Goal: Transaction & Acquisition: Purchase product/service

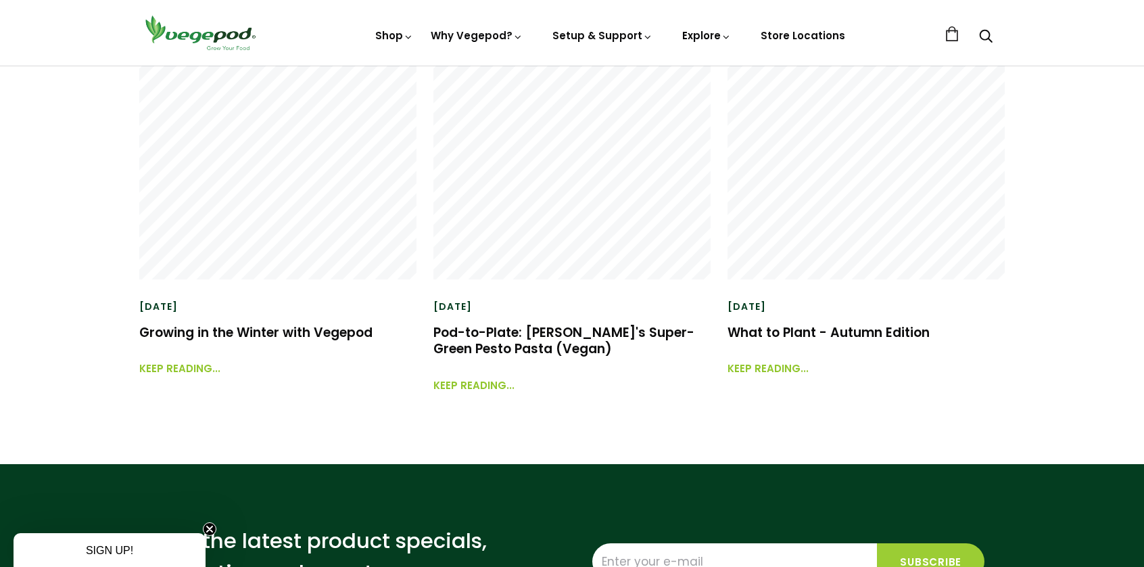
scroll to position [2096, 0]
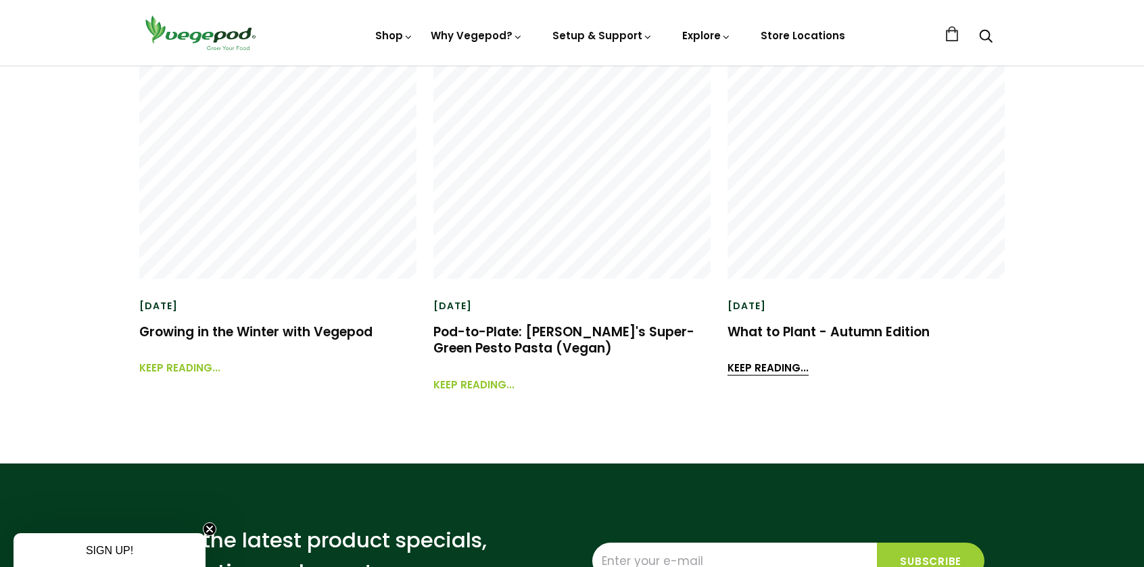
click at [774, 371] on link "Keep reading..." at bounding box center [768, 361] width 81 height 29
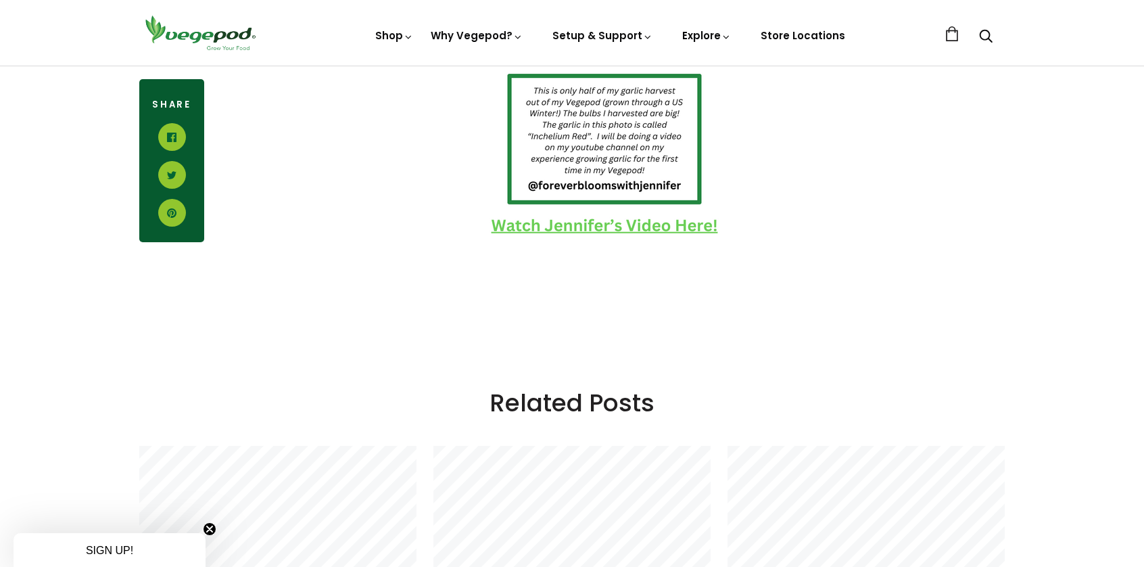
scroll to position [1420, 0]
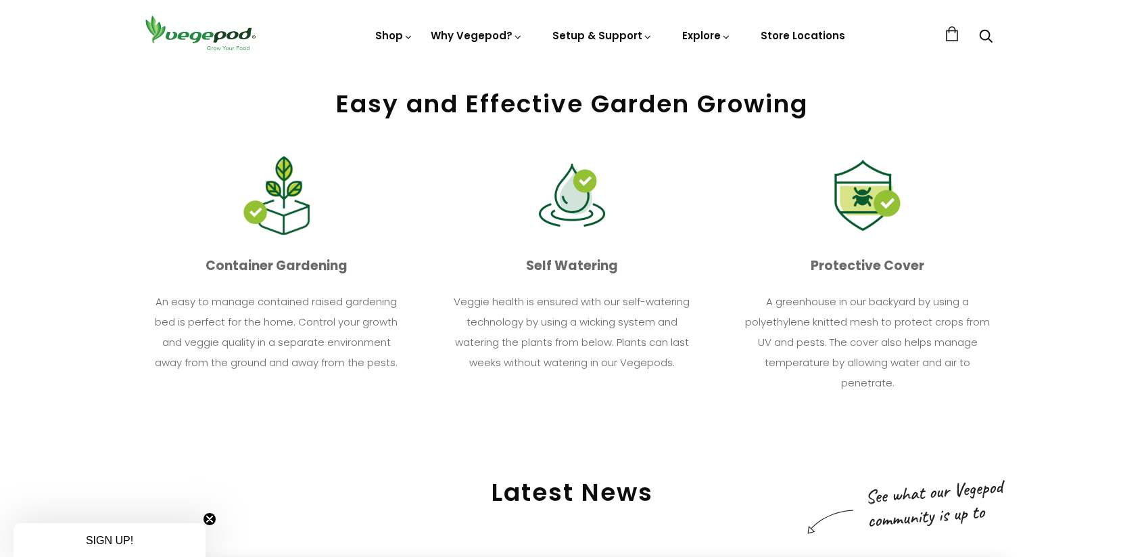
scroll to position [1623, 0]
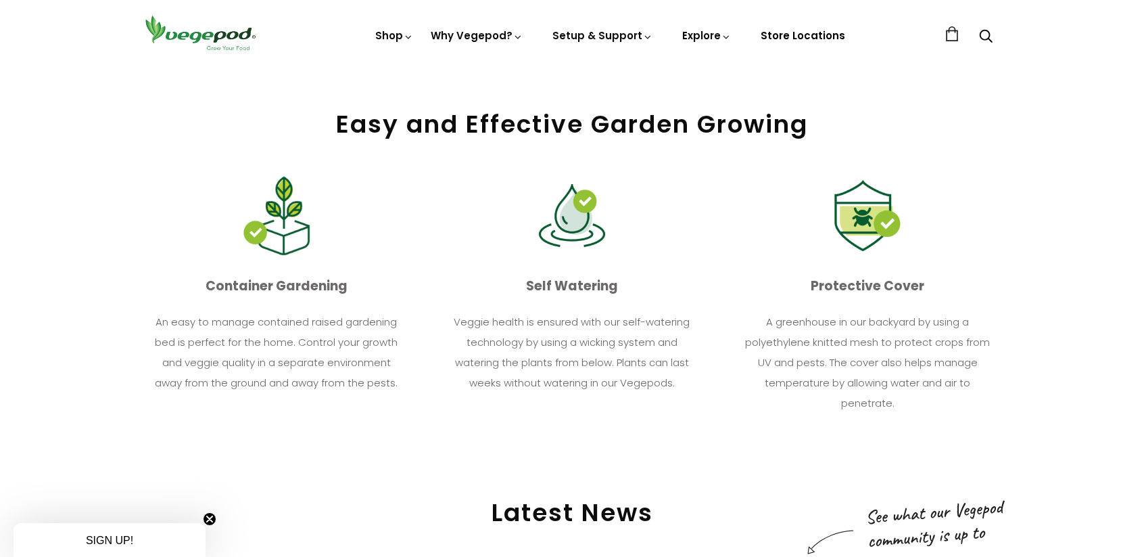
click at [803, 30] on link "Store Locations" at bounding box center [803, 35] width 85 height 14
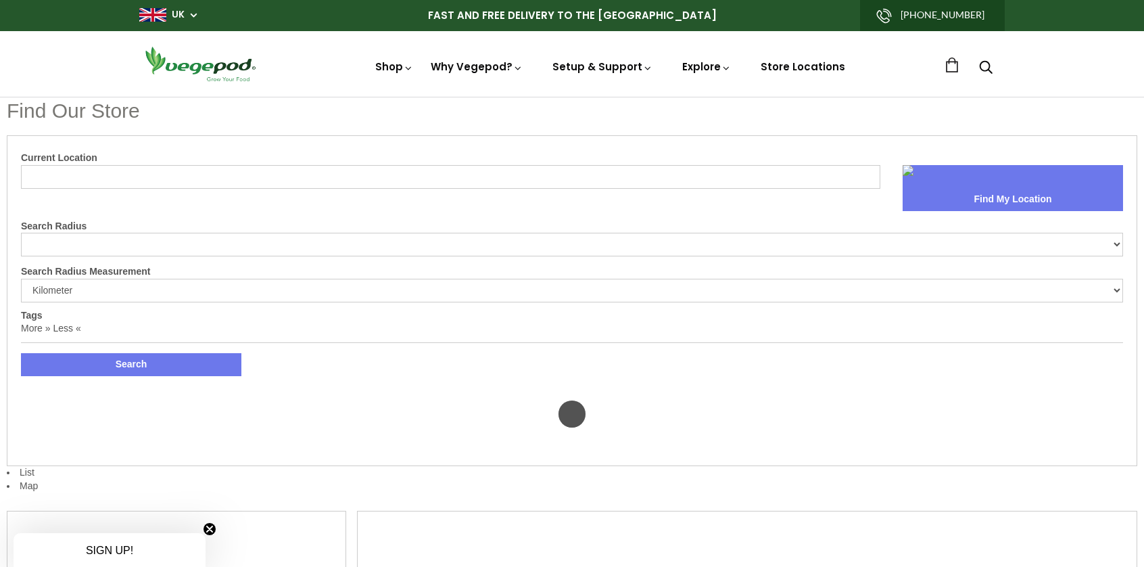
select select "m"
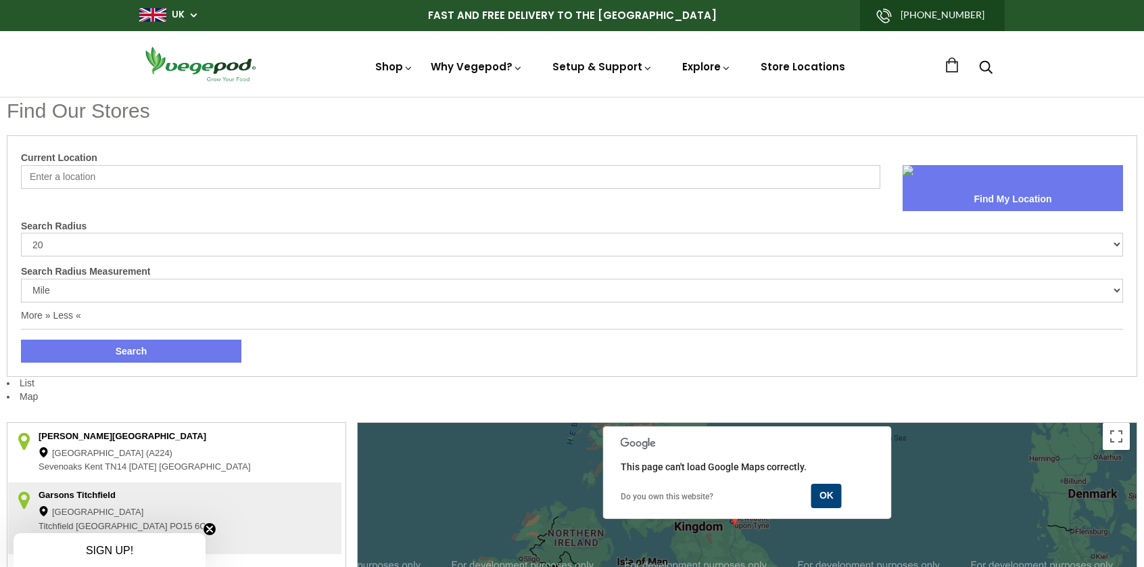
click at [413, 182] on input "Current Location" at bounding box center [451, 177] width 860 height 24
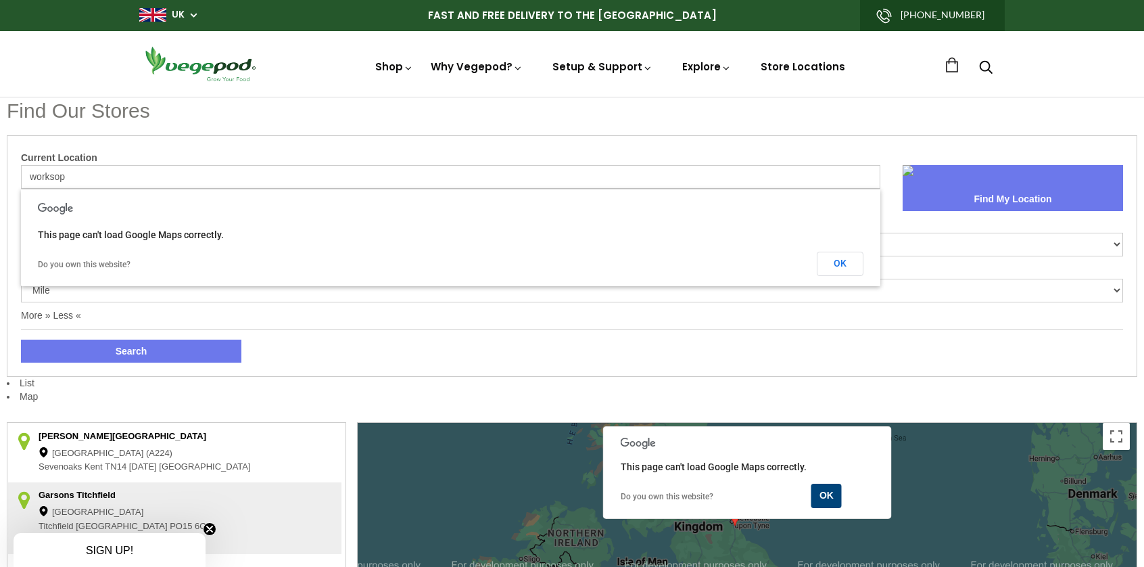
type input "worksop"
click at [21, 339] on button "Search" at bounding box center [131, 350] width 220 height 23
click at [316, 193] on div "This page can't load Google Maps correctly. Do you own this website? OK" at bounding box center [451, 237] width 860 height 97
click at [841, 260] on button "OK" at bounding box center [840, 264] width 47 height 24
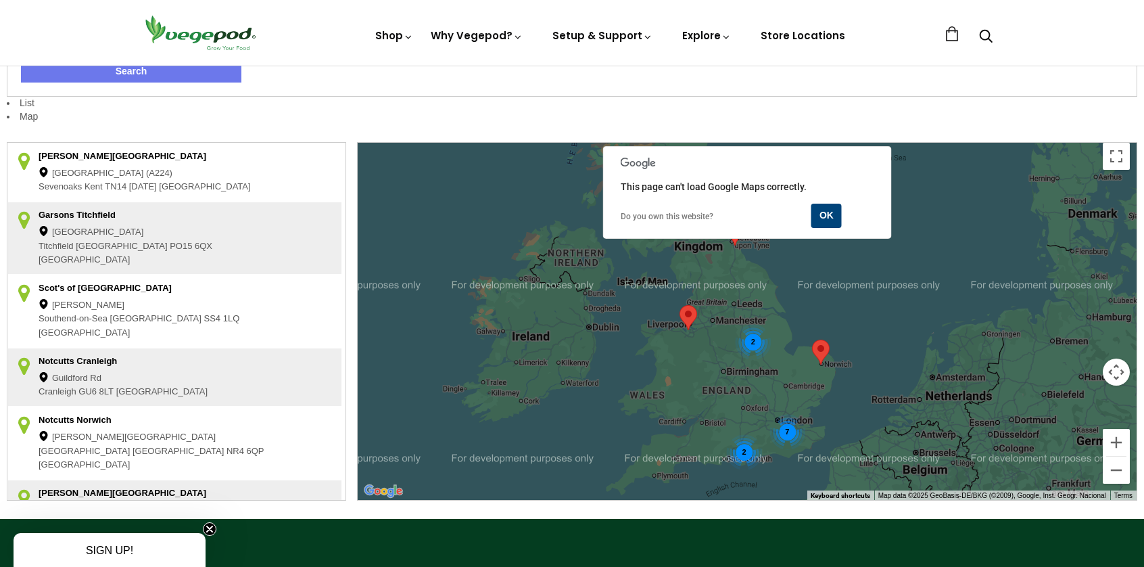
scroll to position [338, 0]
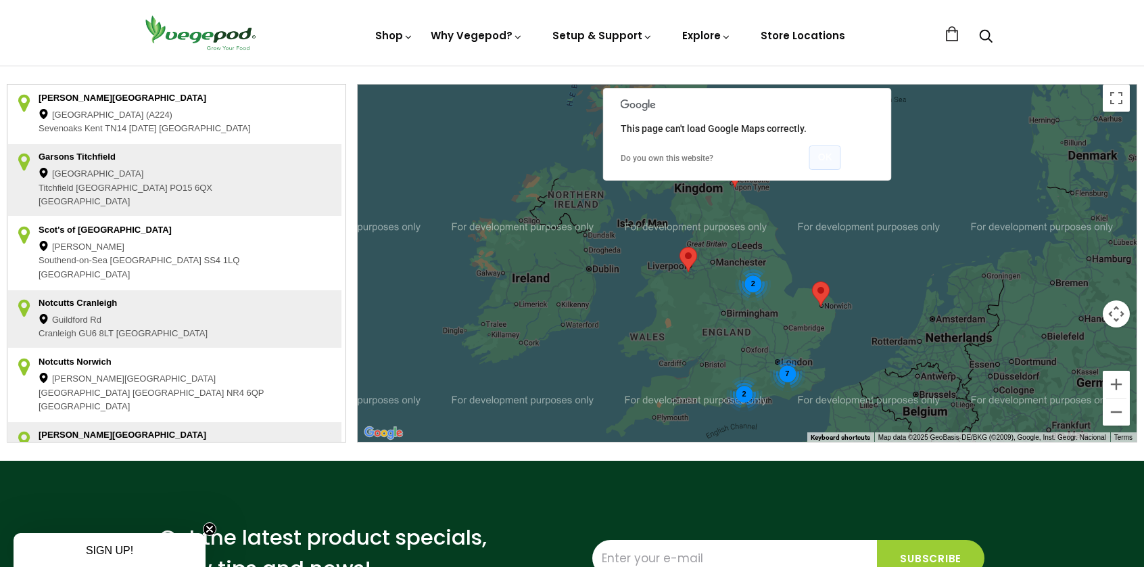
click at [835, 160] on button "OK" at bounding box center [826, 157] width 32 height 24
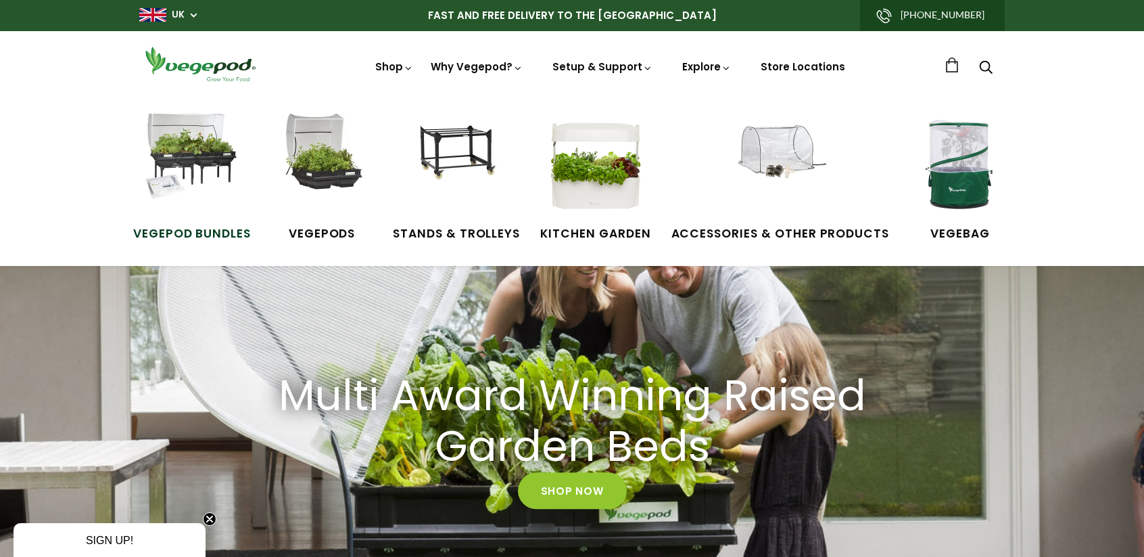
click at [172, 145] on img at bounding box center [191, 164] width 101 height 101
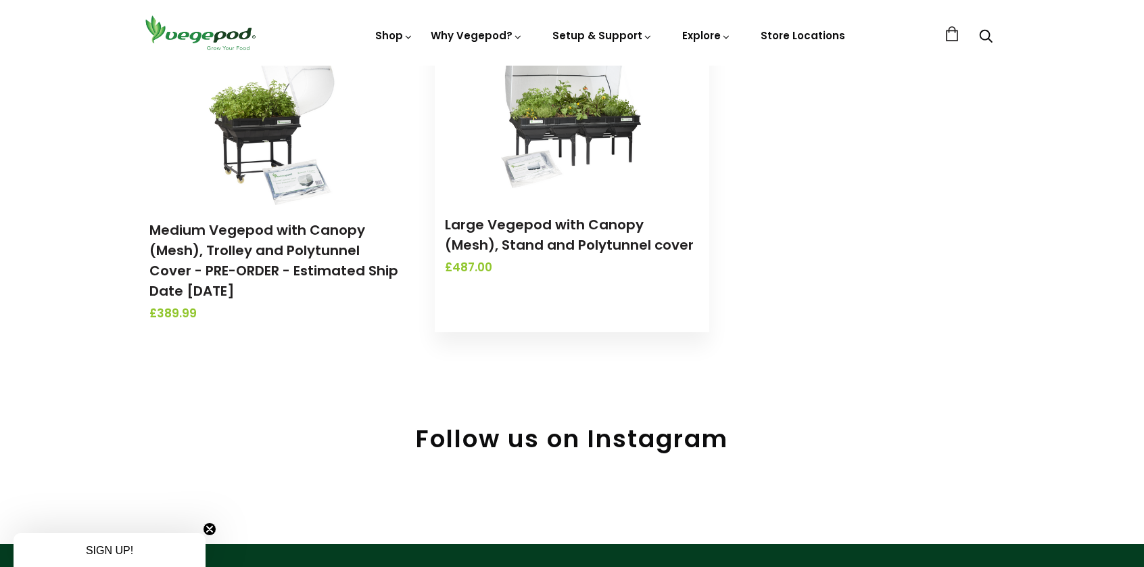
scroll to position [541, 0]
click at [575, 204] on div "Large Vegepod with Canopy (Mesh), Stand and Polytunnel cover £487.00" at bounding box center [572, 246] width 274 height 92
click at [573, 126] on img at bounding box center [572, 114] width 142 height 169
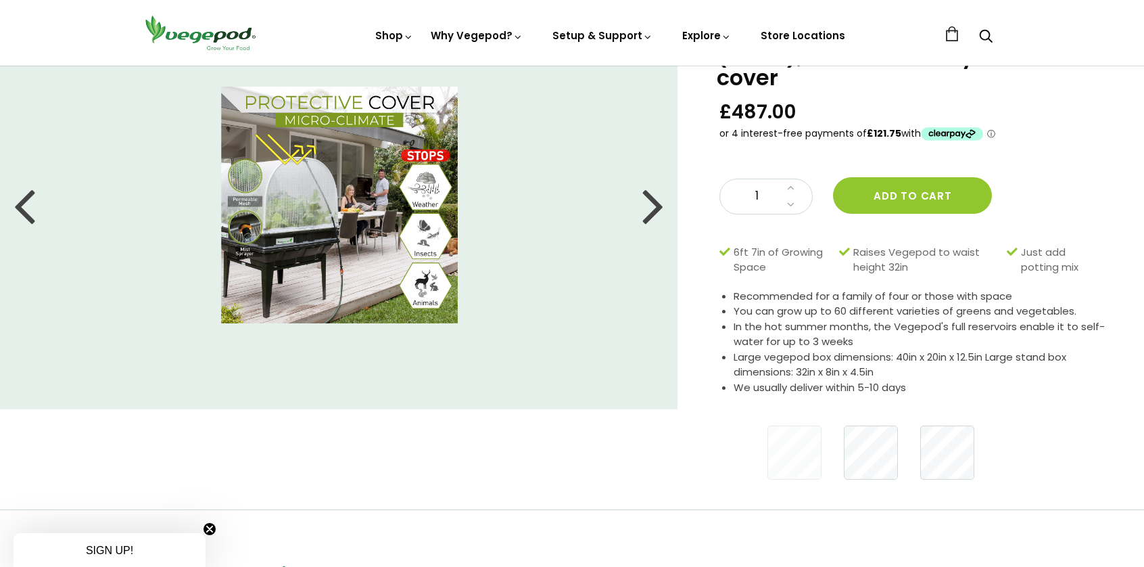
scroll to position [68, 0]
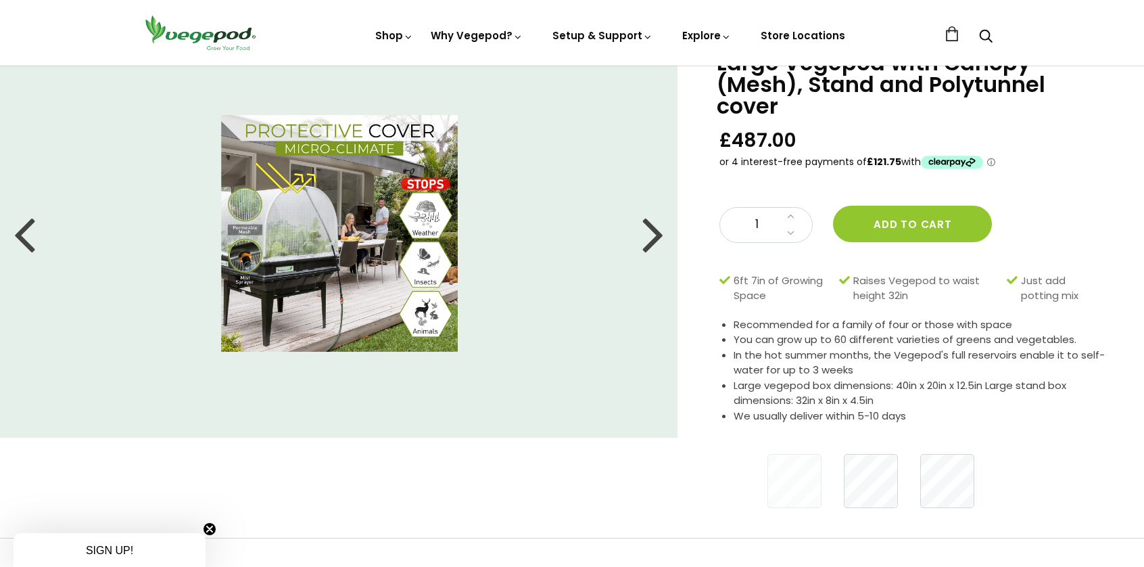
click at [26, 236] on div at bounding box center [25, 233] width 22 height 61
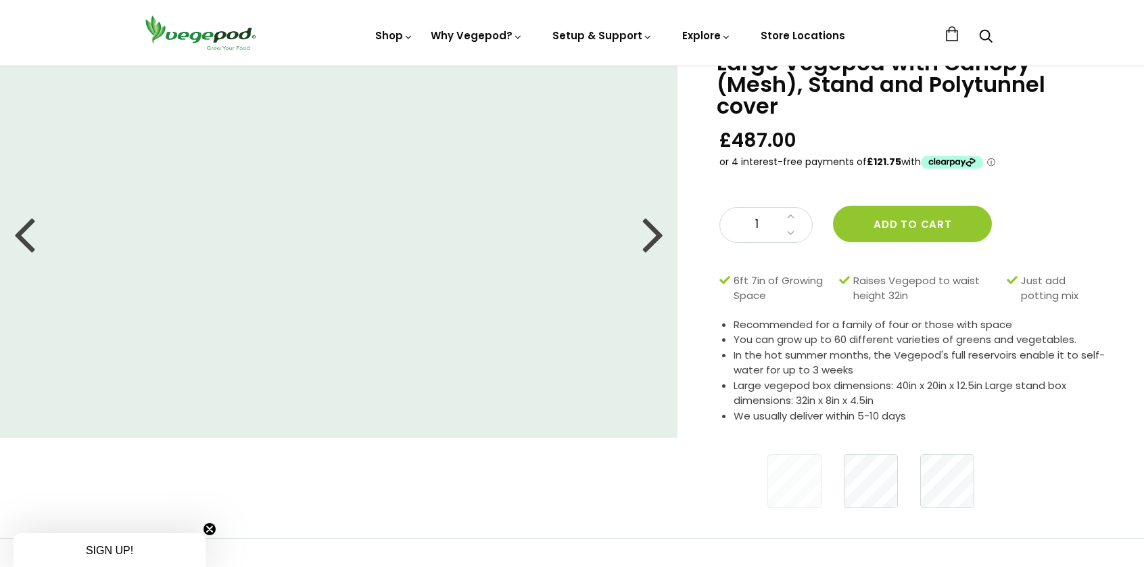
click at [28, 236] on div at bounding box center [25, 233] width 22 height 61
